Goal: Task Accomplishment & Management: Manage account settings

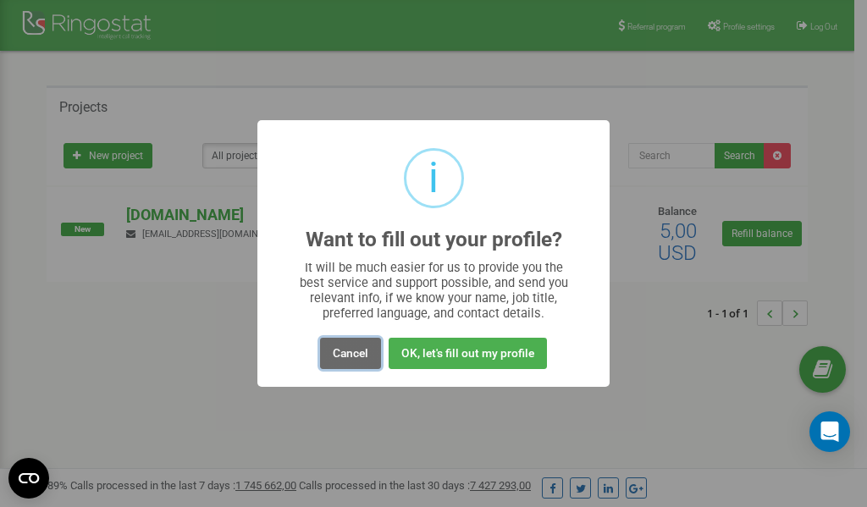
click at [345, 349] on button "Cancel" at bounding box center [350, 353] width 61 height 31
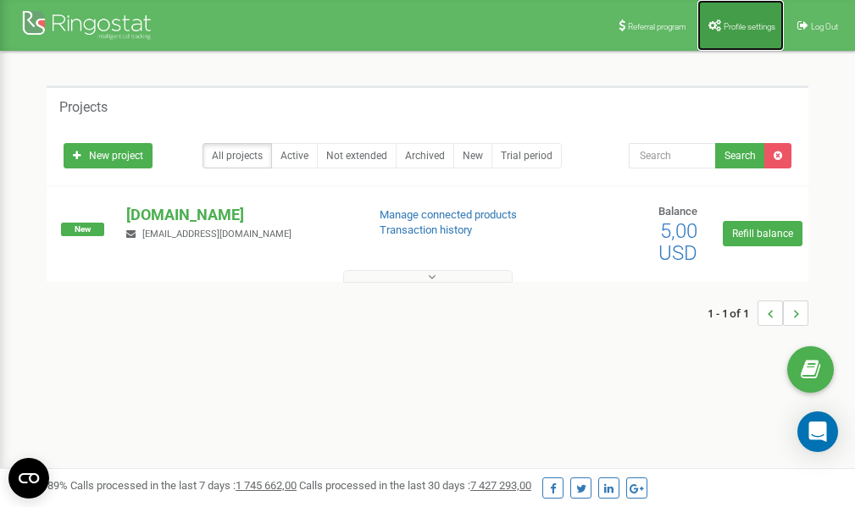
click at [733, 27] on span "Profile settings" at bounding box center [749, 26] width 52 height 9
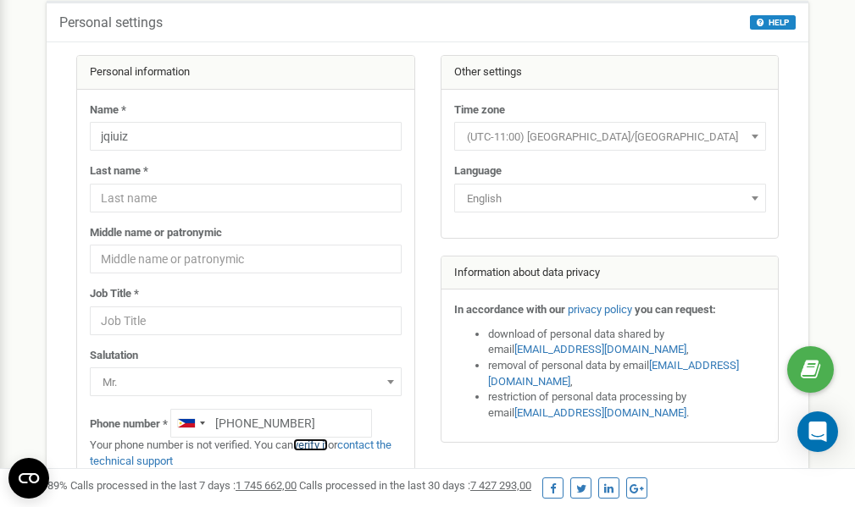
click at [318, 446] on link "verify it" at bounding box center [310, 445] width 35 height 13
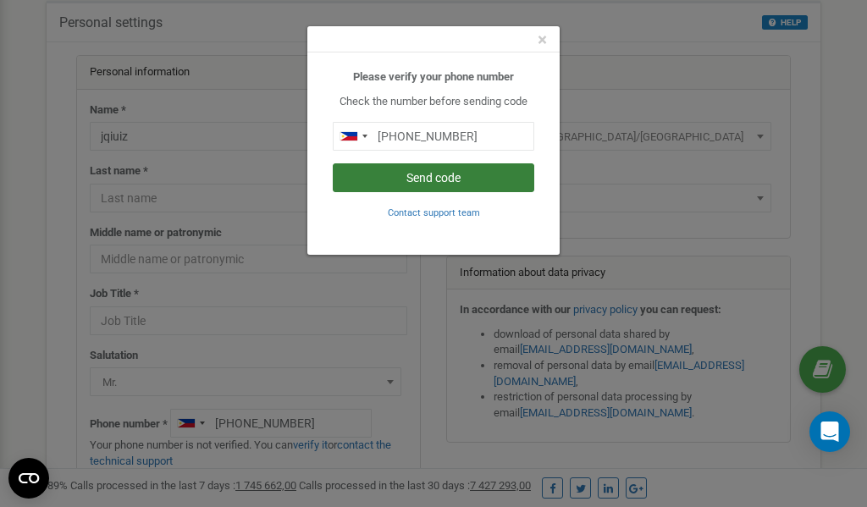
click at [429, 179] on button "Send code" at bounding box center [434, 177] width 202 height 29
